Goal: Information Seeking & Learning: Get advice/opinions

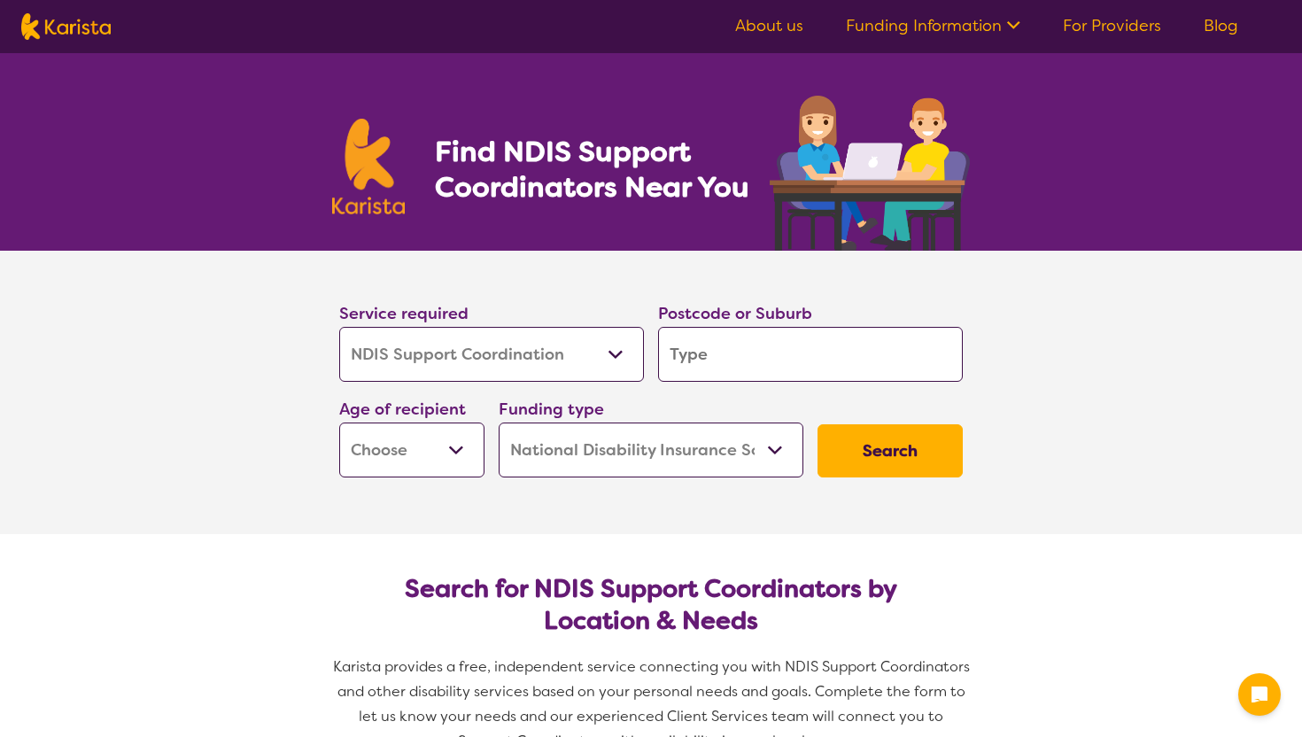
select select "NDIS Support Coordination"
select select "NDIS"
select select "NDIS Support Coordination"
select select "NDIS"
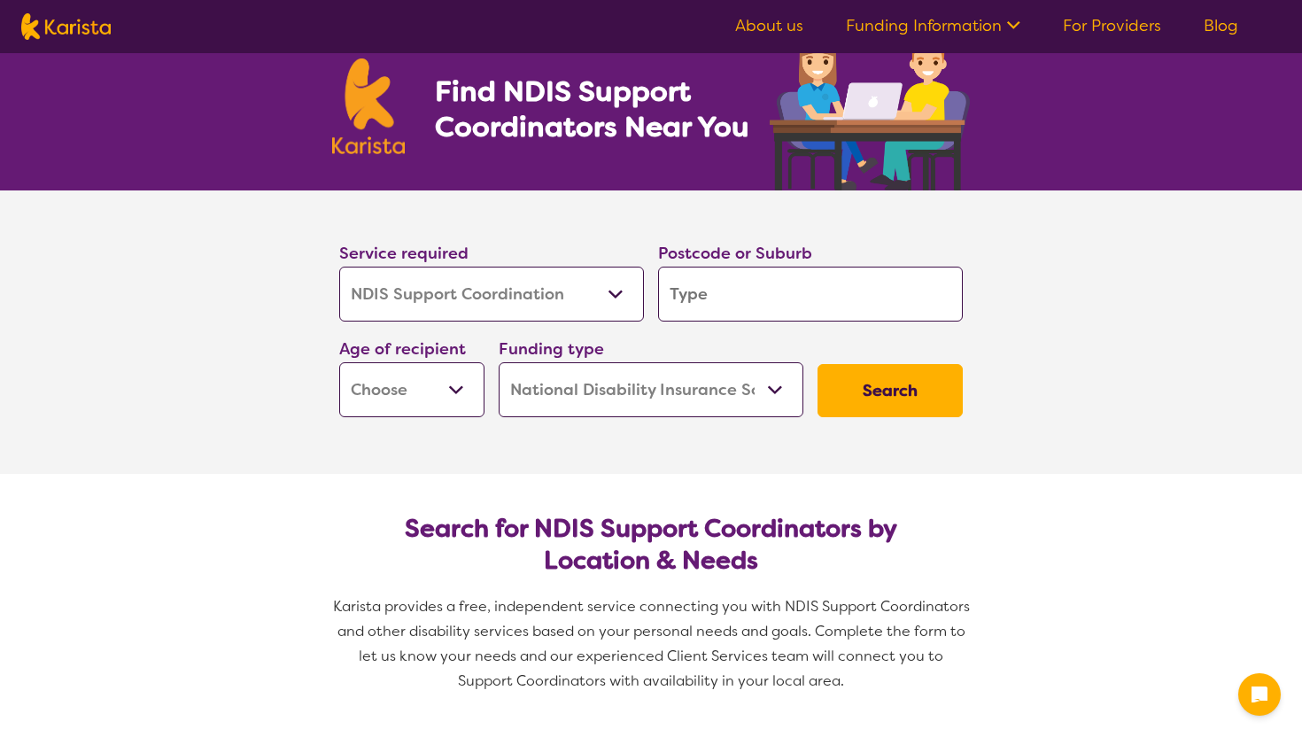
scroll to position [76, 0]
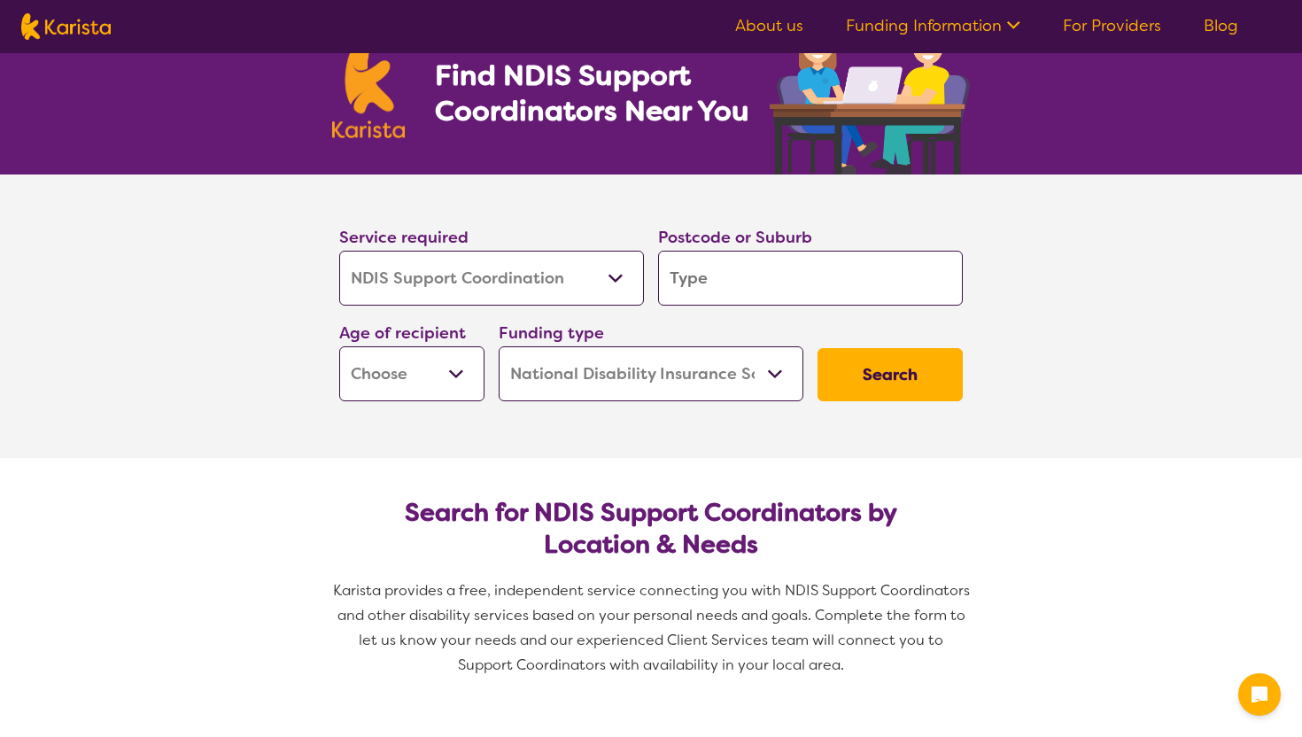
click at [503, 285] on select "Allied Health Assistant Assessment ([MEDICAL_DATA] or [MEDICAL_DATA]) Behaviour…" at bounding box center [491, 278] width 305 height 55
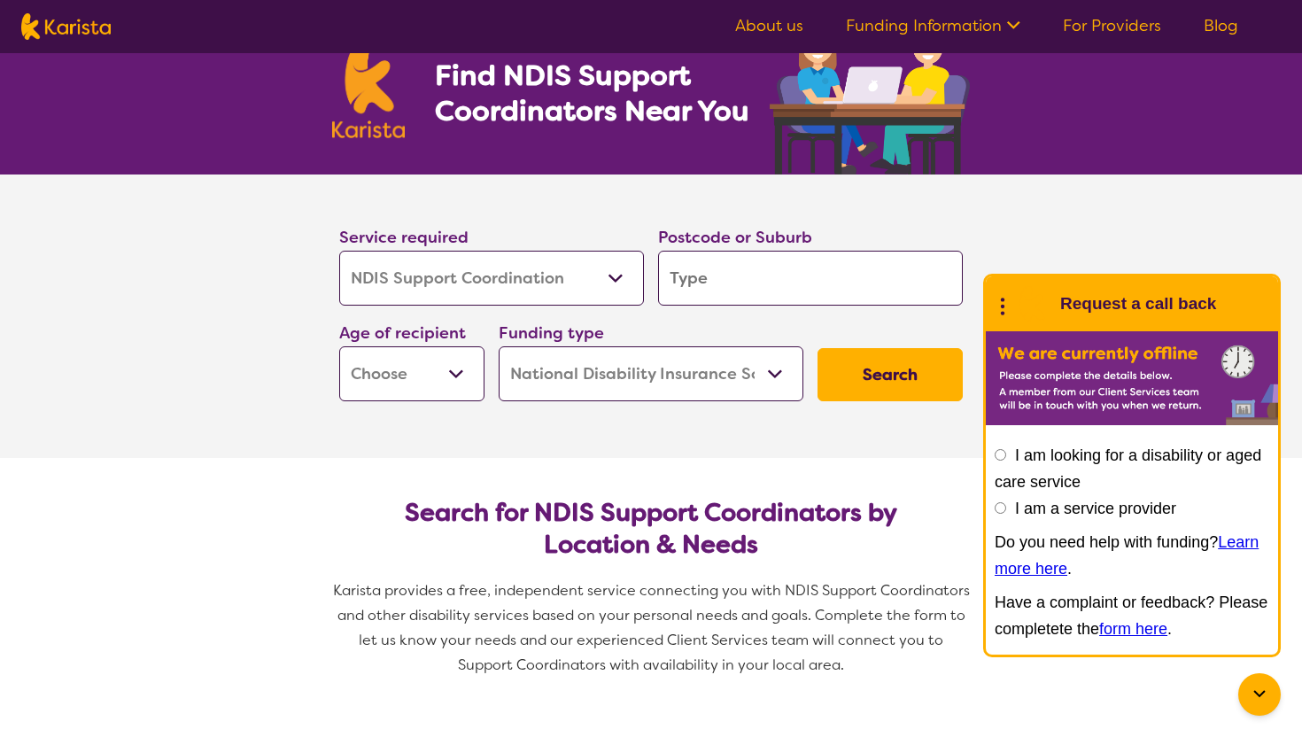
click at [339, 251] on select "Allied Health Assistant Assessment ([MEDICAL_DATA] or [MEDICAL_DATA]) Behaviour…" at bounding box center [491, 278] width 305 height 55
click at [706, 277] on input "search" at bounding box center [810, 278] width 305 height 55
type input "4"
type input "41"
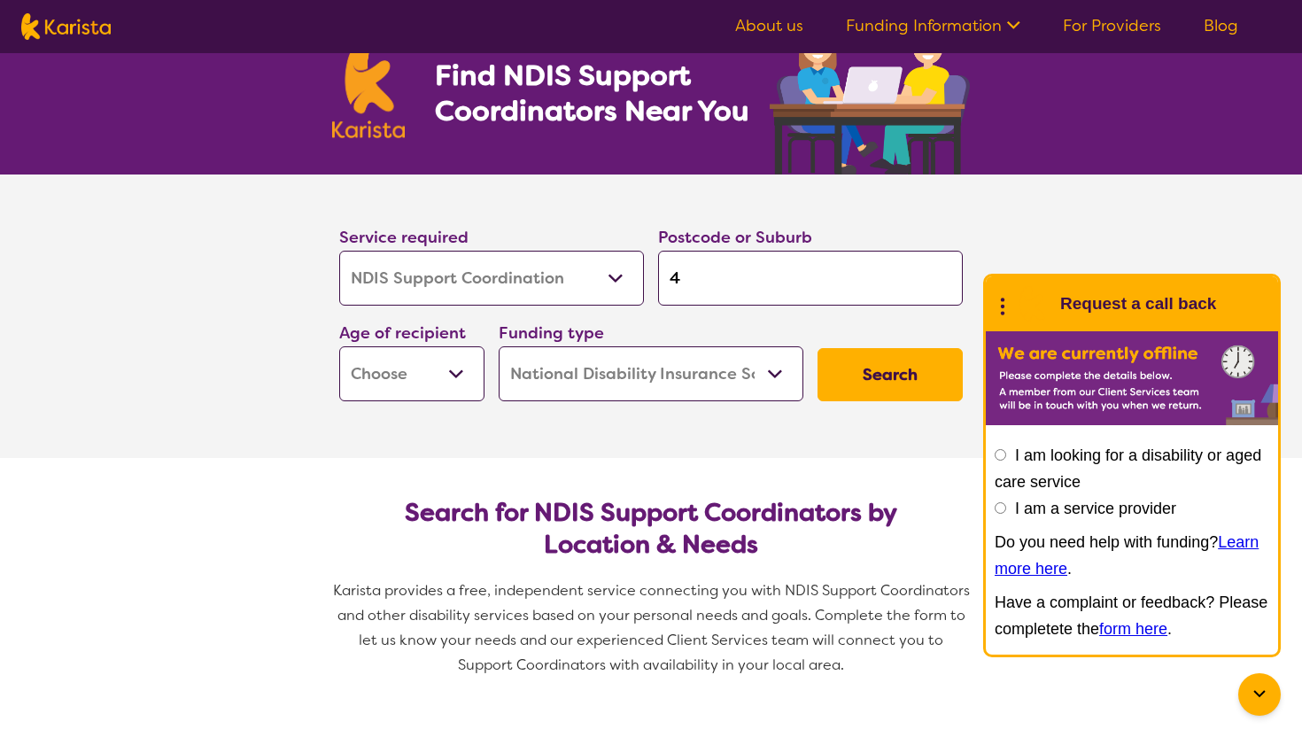
type input "41"
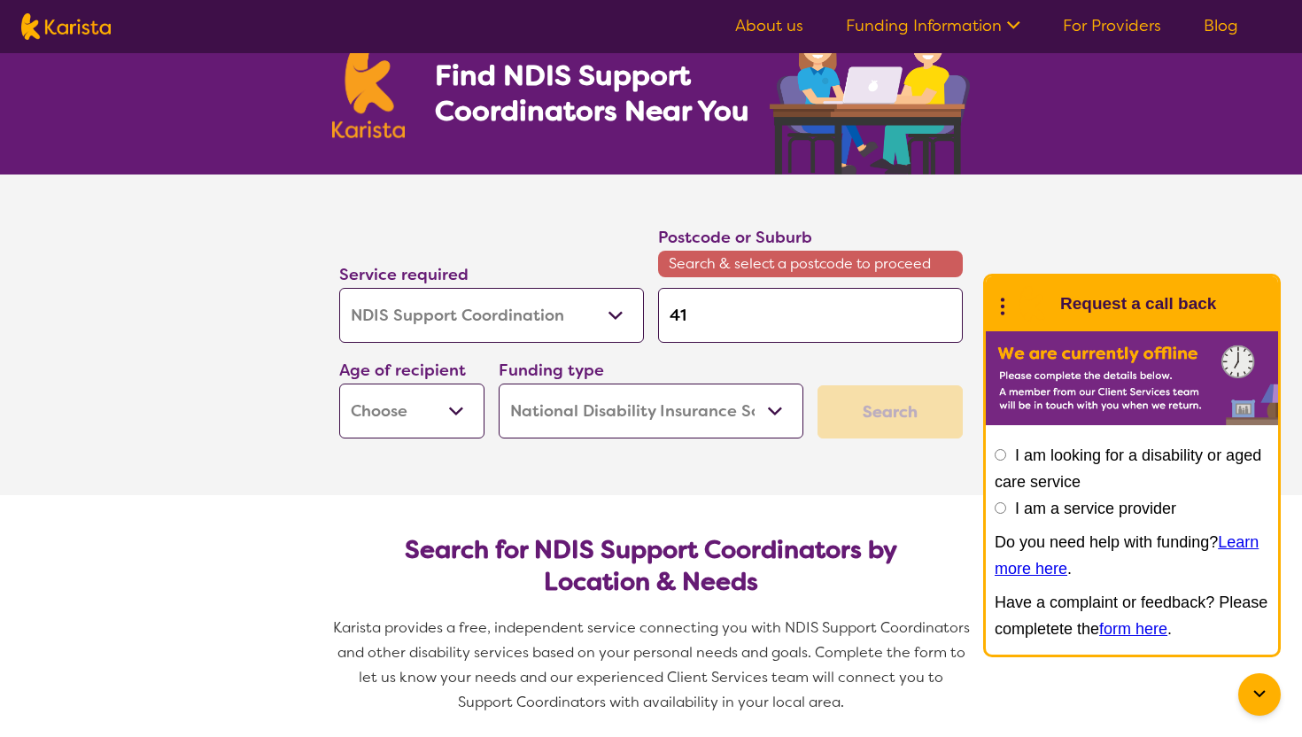
type input "412"
type input "4127"
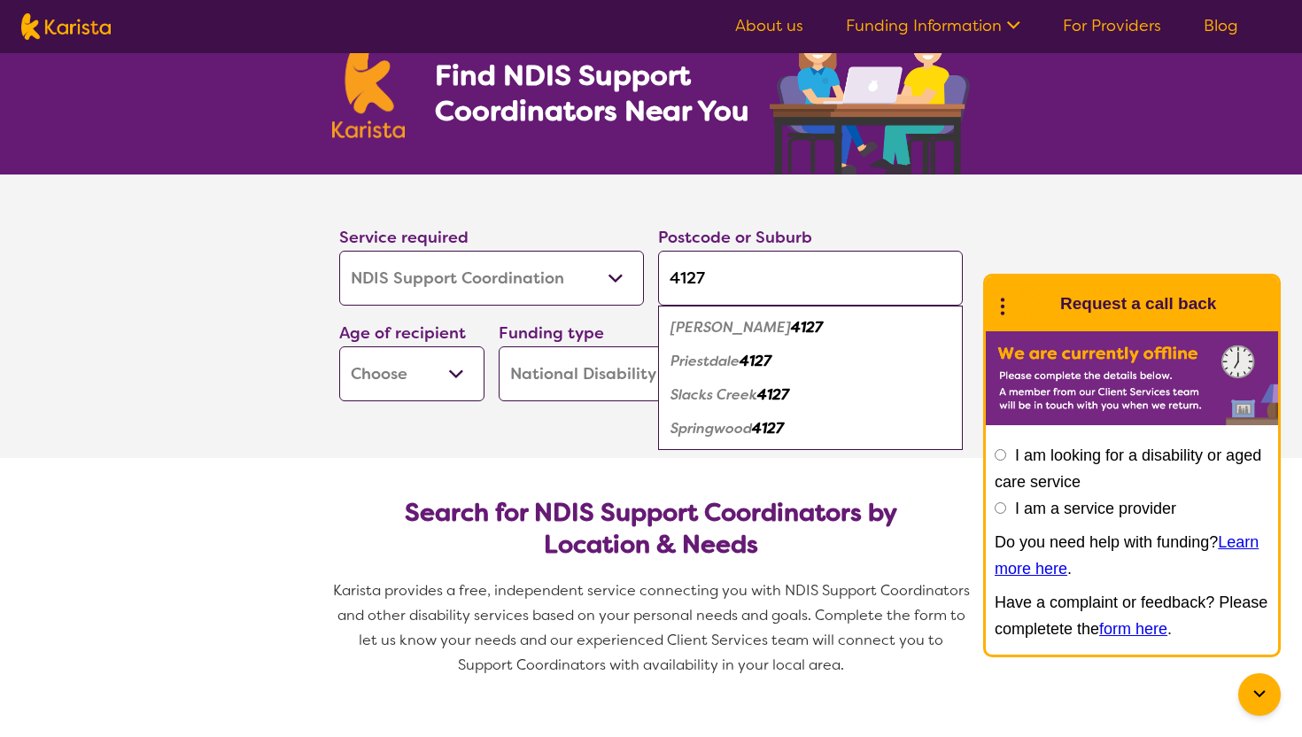
type input "4127"
click at [731, 397] on em "Slacks Creek" at bounding box center [714, 394] width 87 height 19
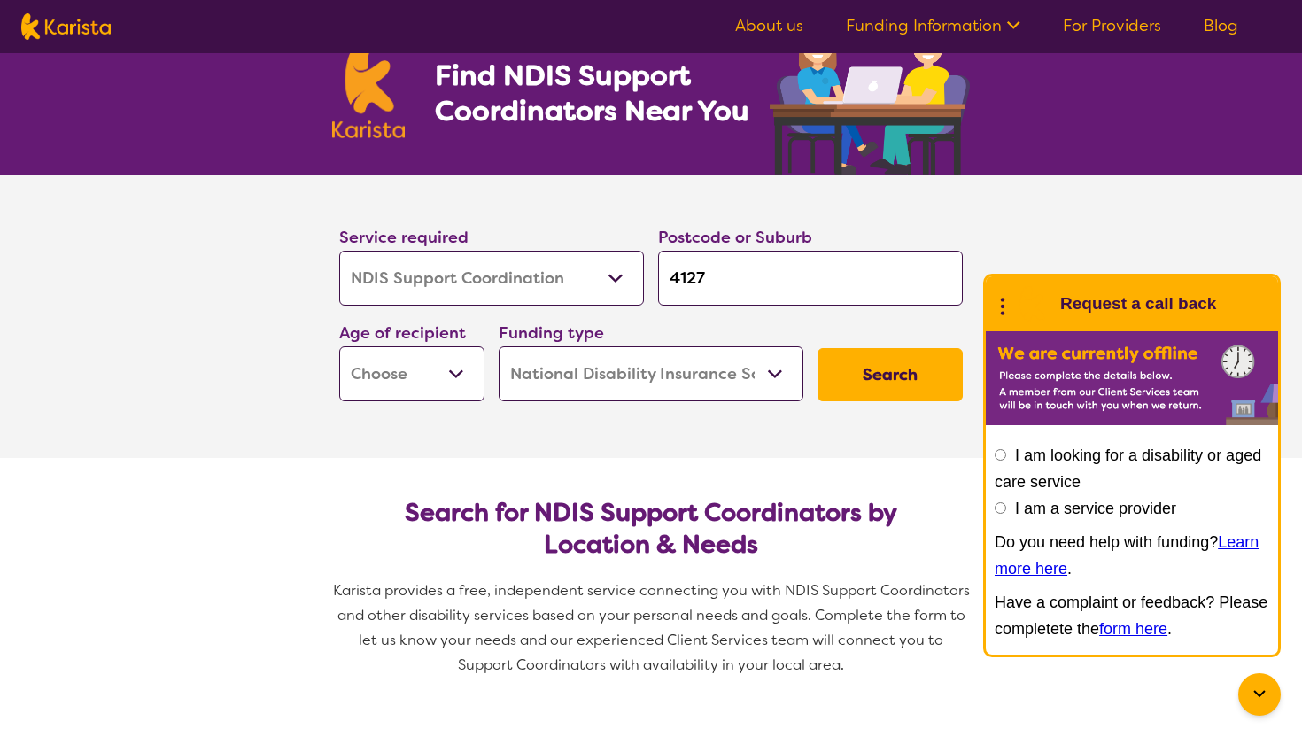
click at [629, 383] on select "Home Care Package (HCP) National Disability Insurance Scheme (NDIS) I don't know" at bounding box center [651, 373] width 305 height 55
click at [499, 346] on select "Home Care Package (HCP) National Disability Insurance Scheme (NDIS) I don't know" at bounding box center [651, 373] width 305 height 55
click at [629, 383] on select "Home Care Package (HCP) National Disability Insurance Scheme (NDIS) I don't know" at bounding box center [651, 373] width 305 height 55
click at [499, 346] on select "Home Care Package (HCP) National Disability Insurance Scheme (NDIS) I don't know" at bounding box center [651, 373] width 305 height 55
click at [907, 392] on button "Search" at bounding box center [890, 374] width 145 height 53
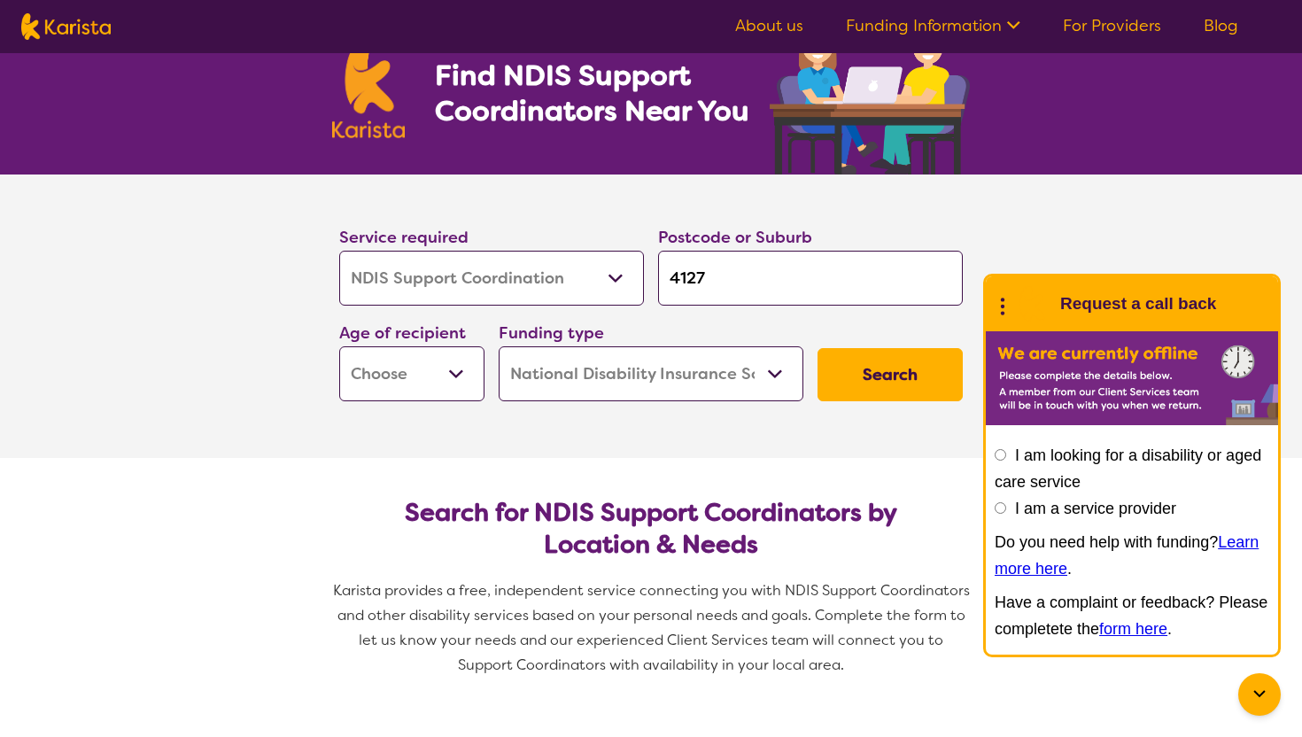
click at [426, 359] on select "Early Childhood - 0 to 9 Child - 10 to 11 Adolescent - 12 to 17 Adult - 18 to 6…" at bounding box center [411, 373] width 145 height 55
select select "AD"
click at [339, 346] on select "Early Childhood - 0 to 9 Child - 10 to 11 Adolescent - 12 to 17 Adult - 18 to 6…" at bounding box center [411, 373] width 145 height 55
select select "AD"
click at [824, 370] on button "Search" at bounding box center [890, 374] width 145 height 53
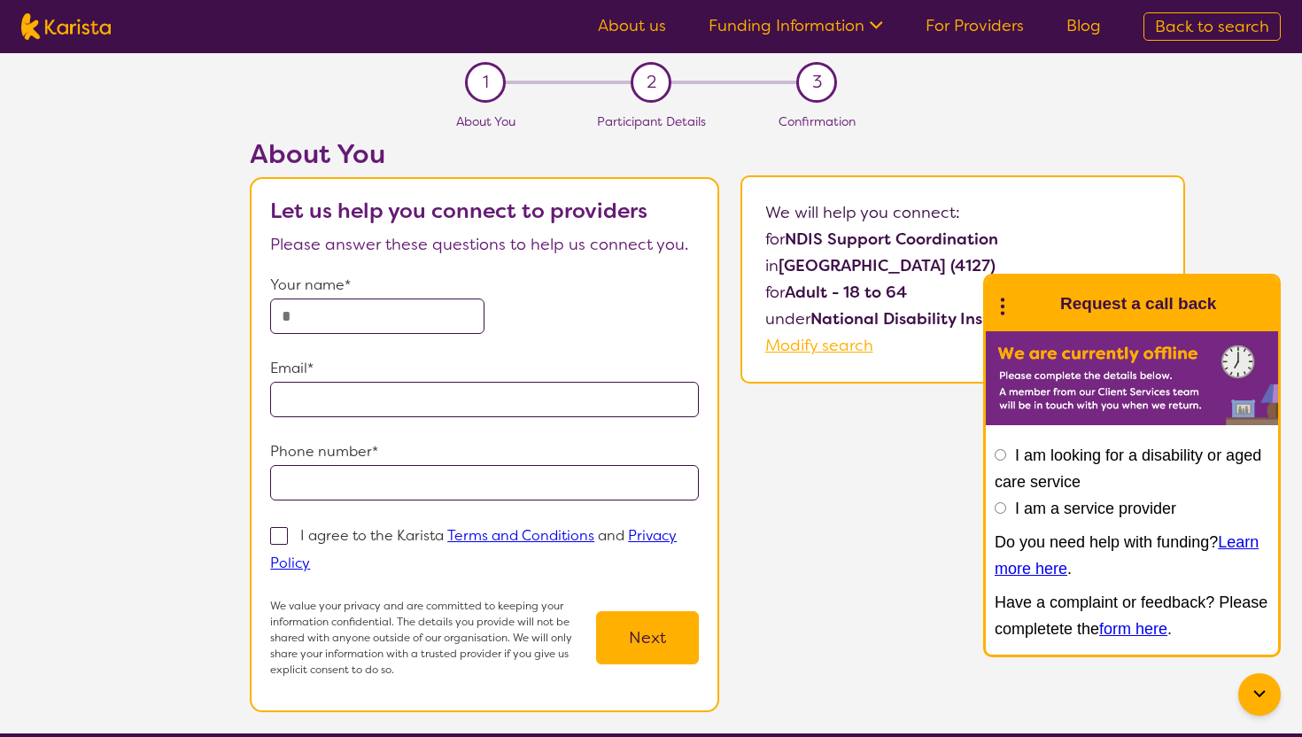
select select "NDIS Support Coordination"
select select "AD"
select select "NDIS"
select select "NDIS Support Coordination"
select select "AD"
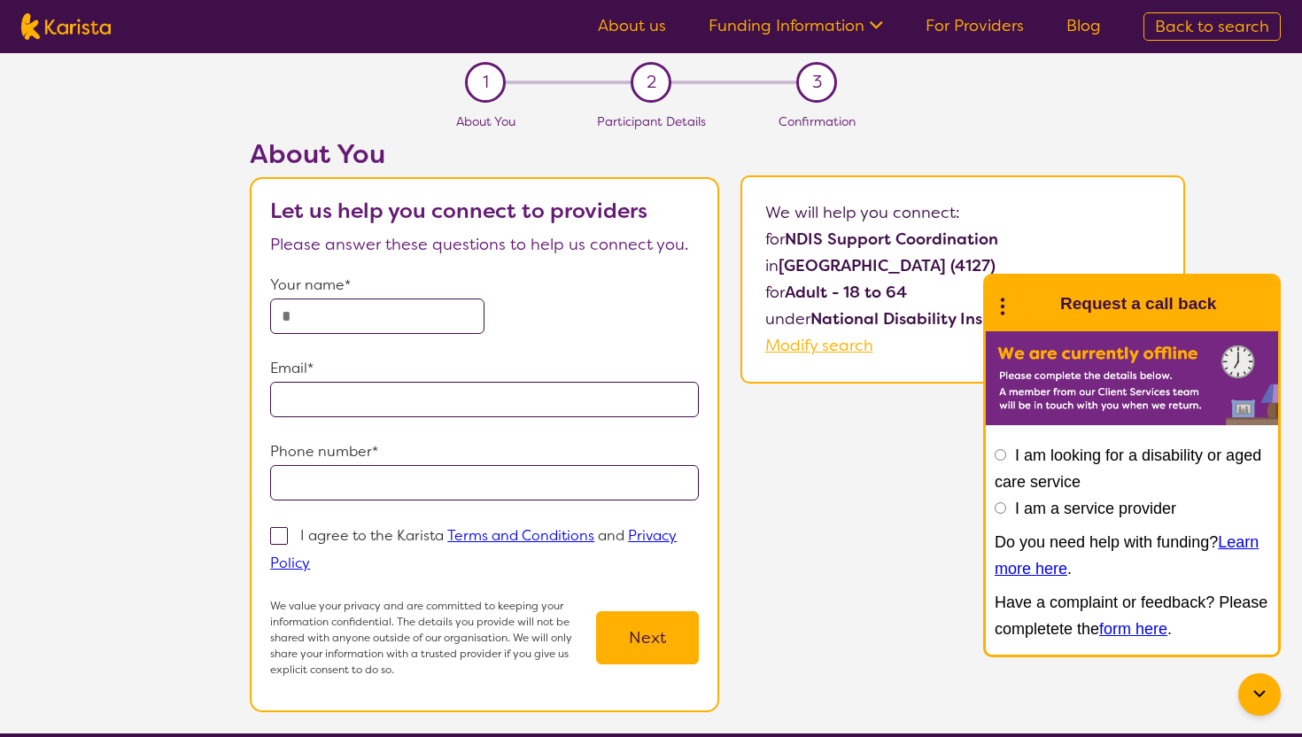
select select "NDIS"
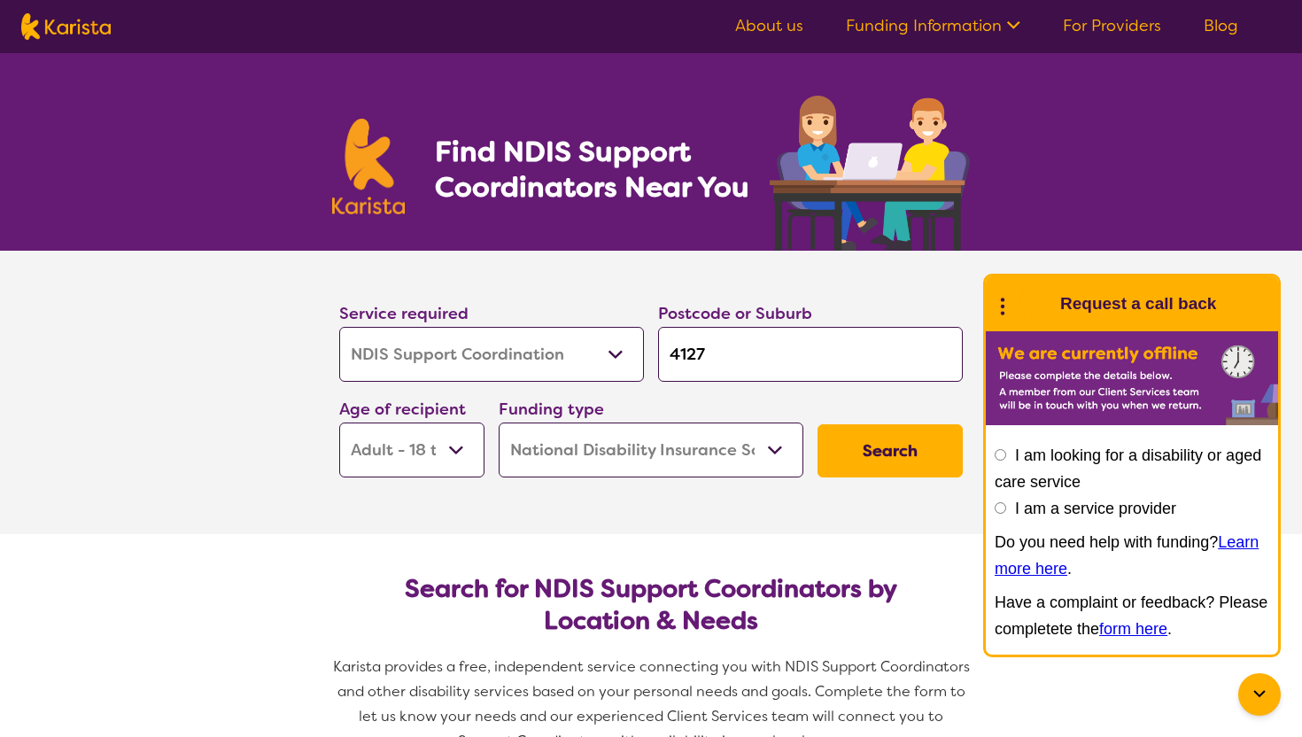
scroll to position [76, 0]
